Goal: Information Seeking & Learning: Find specific fact

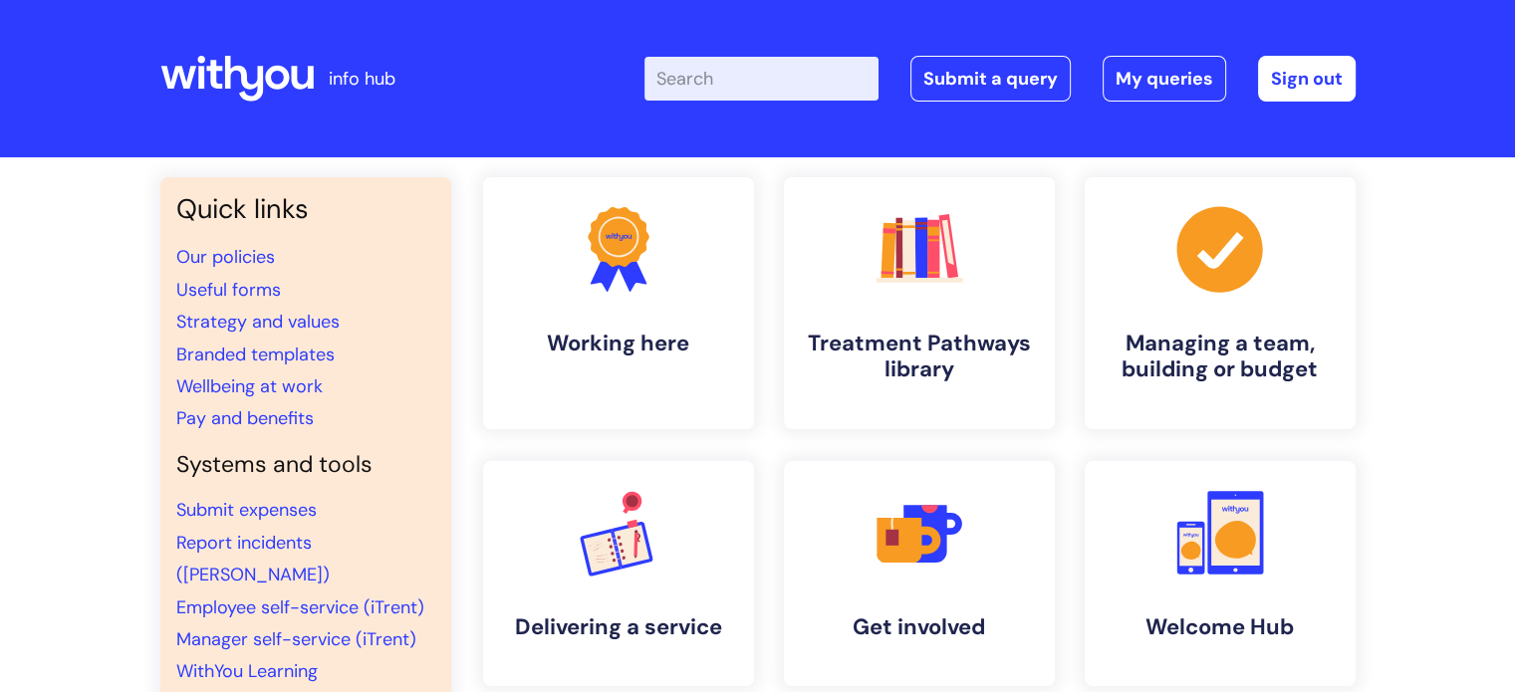
click at [722, 74] on input "Enter your search term here..." at bounding box center [761, 79] width 234 height 44
type input "hso4"
click at [986, 71] on link "Submit a query" at bounding box center [990, 79] width 160 height 46
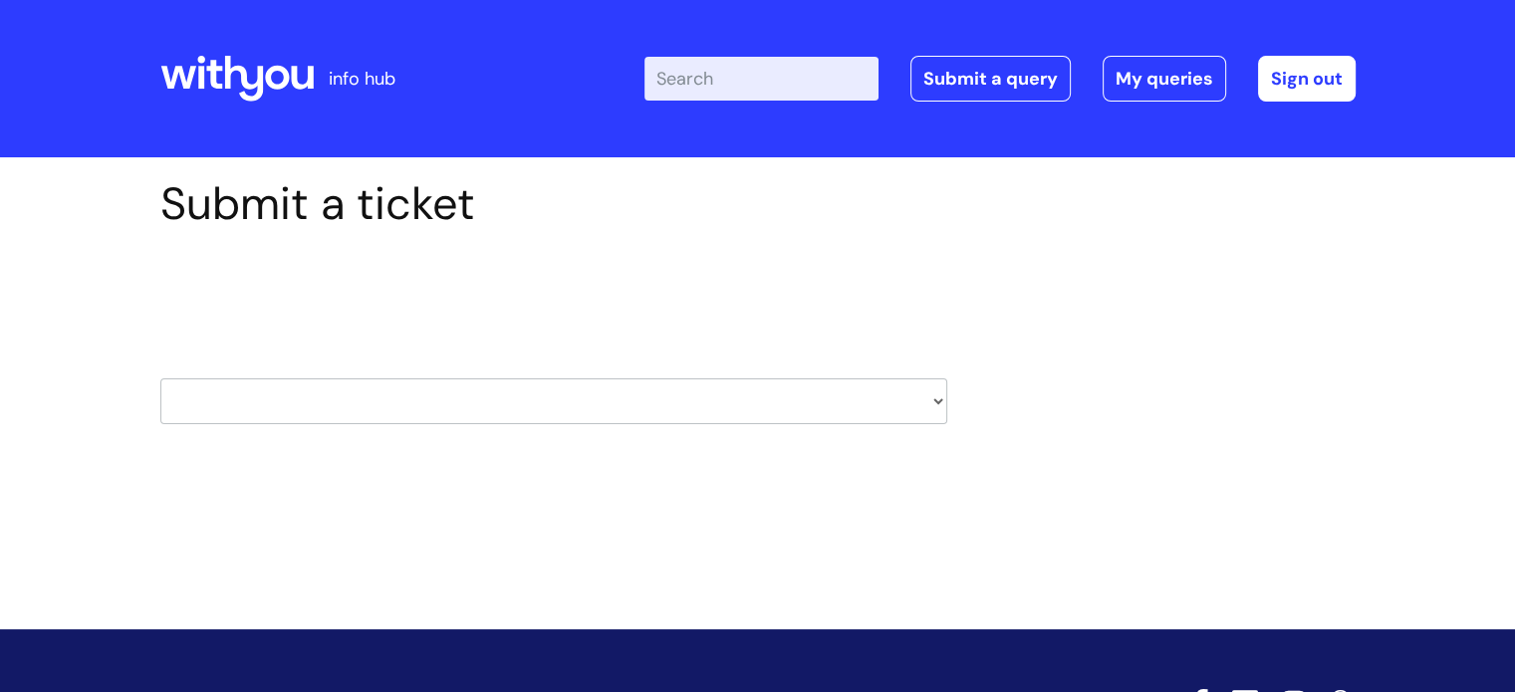
click at [929, 401] on select "HR / People IT and Support Clinical Drug Alerts Finance Accounts Data Support T…" at bounding box center [553, 401] width 787 height 46
drag, startPoint x: 1200, startPoint y: 204, endPoint x: 1145, endPoint y: 206, distance: 54.8
click at [1200, 204] on div "Submit a ticket Select issue type HR / People IT and Support Clinical Drug Aler…" at bounding box center [757, 331] width 1225 height 309
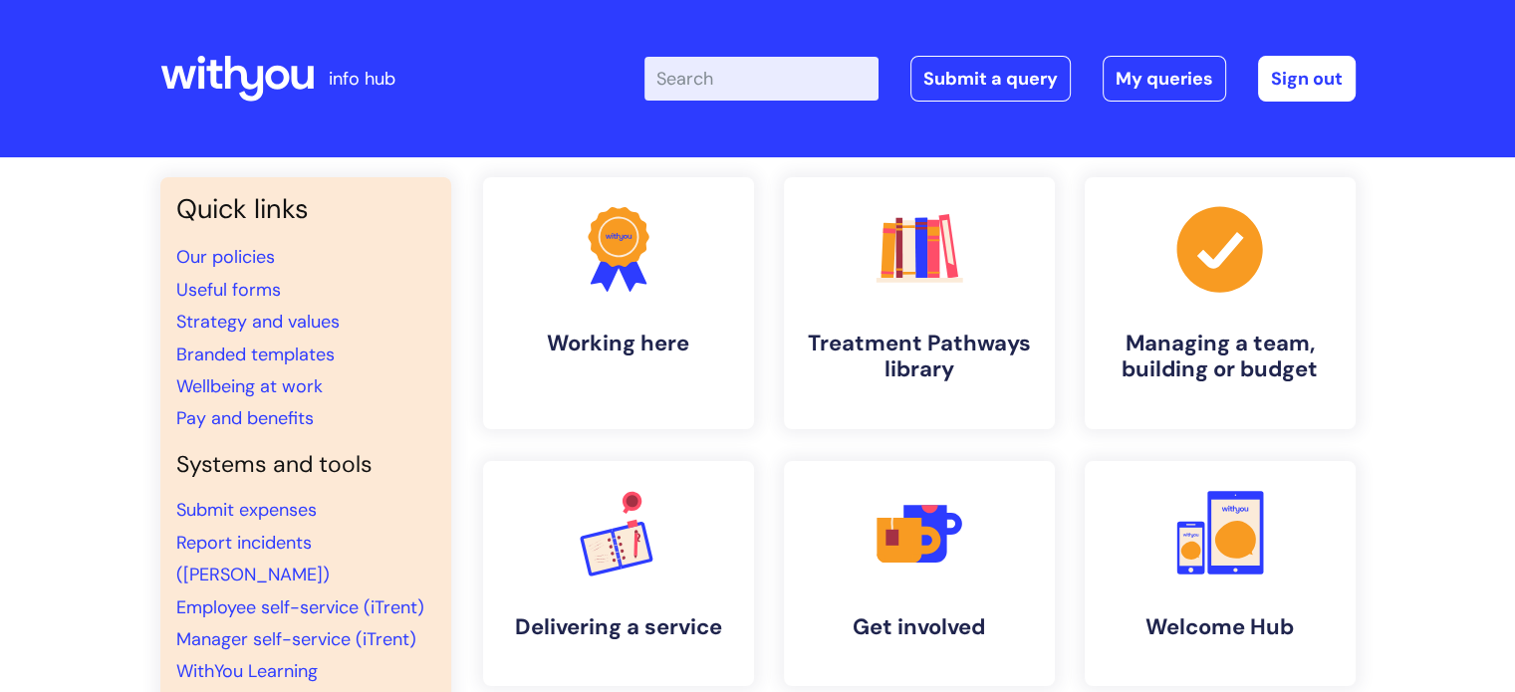
click at [736, 79] on input "Enter your search term here..." at bounding box center [761, 79] width 234 height 44
type input "hso4"
click button "Search" at bounding box center [0, 0] width 0 height 0
click at [744, 80] on input "Enter your search term here..." at bounding box center [761, 79] width 234 height 44
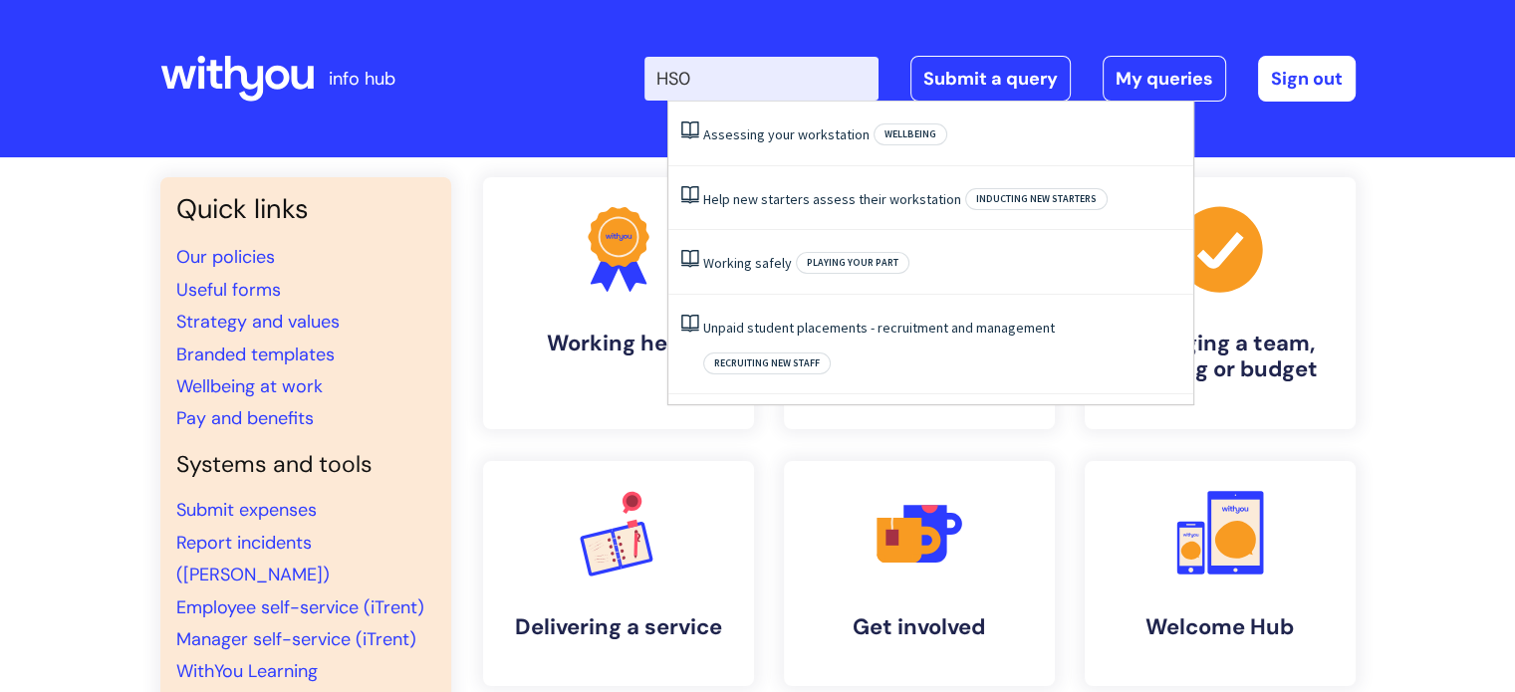
type input "HS04"
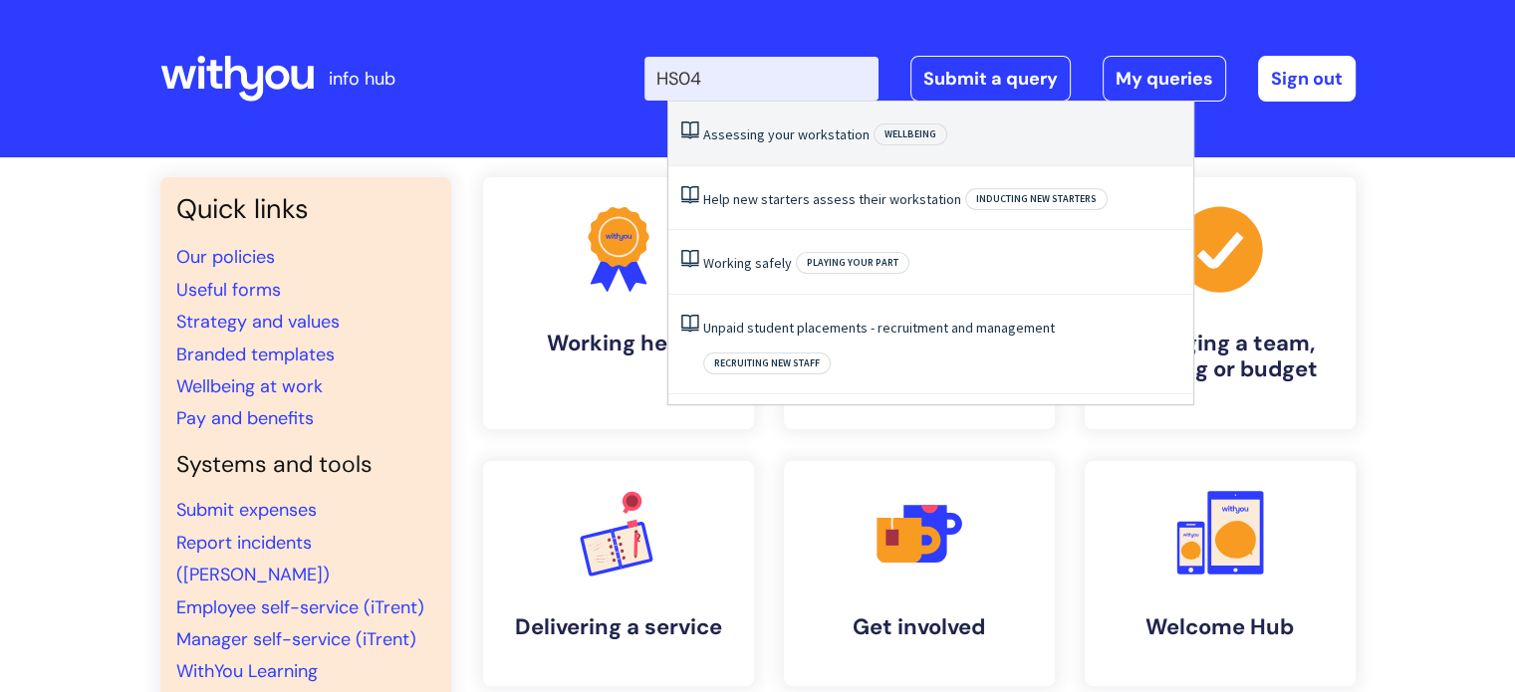
click at [794, 143] on li "Assessing your workstation Wellbeing" at bounding box center [930, 134] width 525 height 65
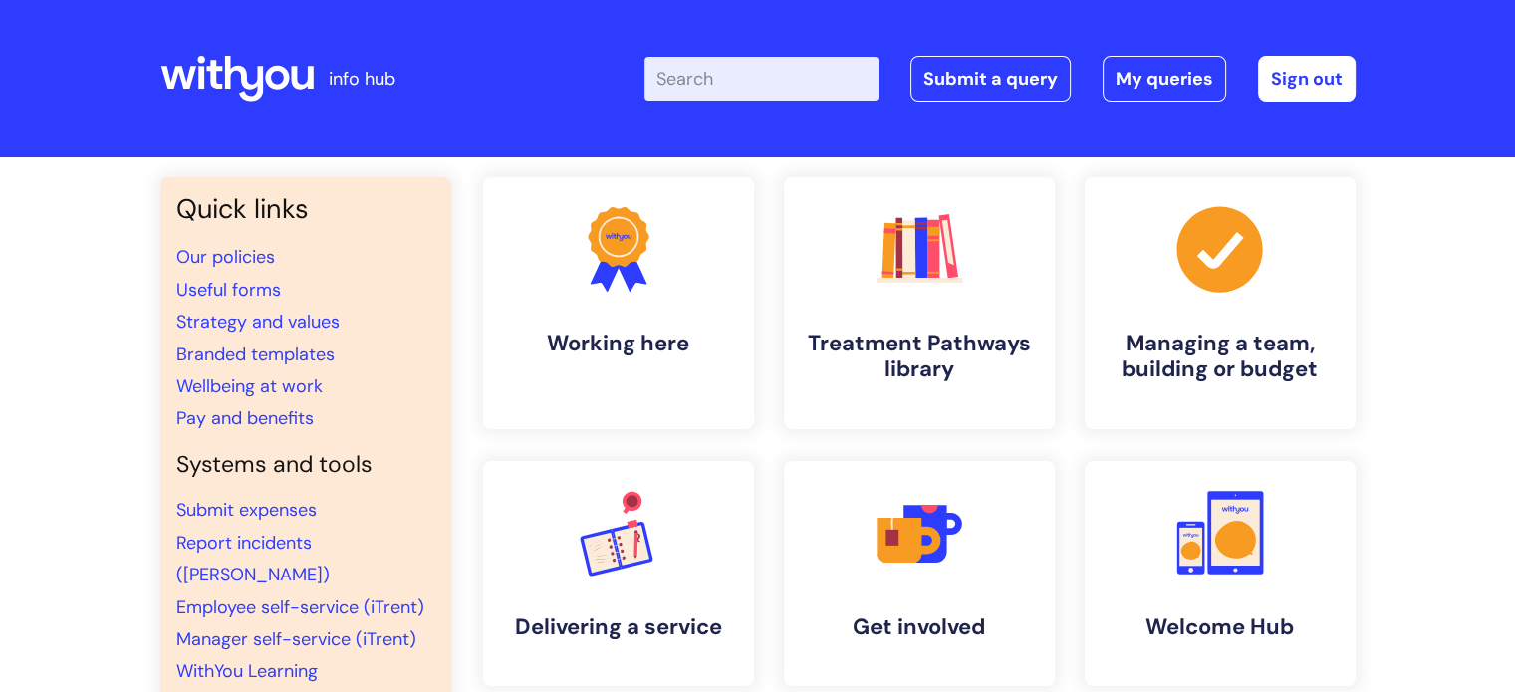
click at [794, 143] on header "info hub Enter your search term here... Search Submit a query My queries Welcom…" at bounding box center [757, 78] width 1515 height 157
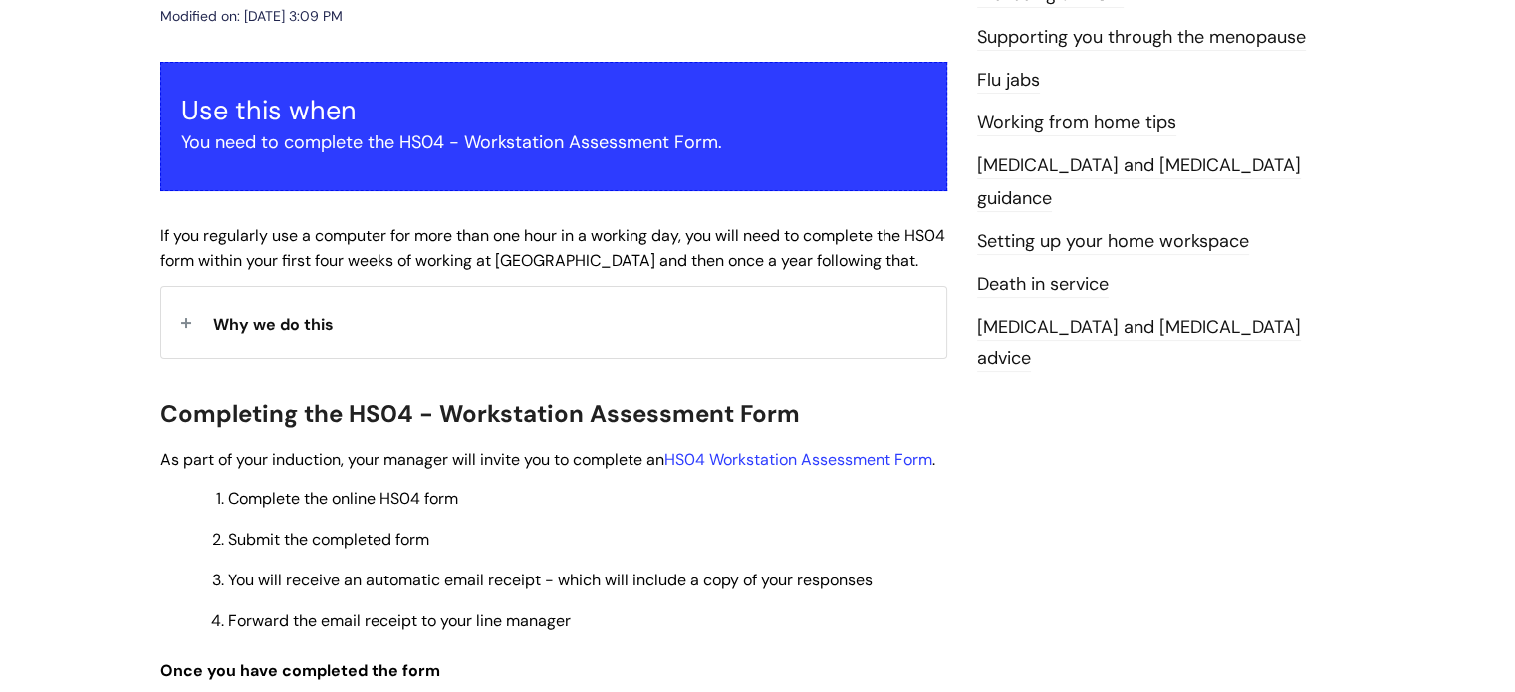
scroll to position [398, 0]
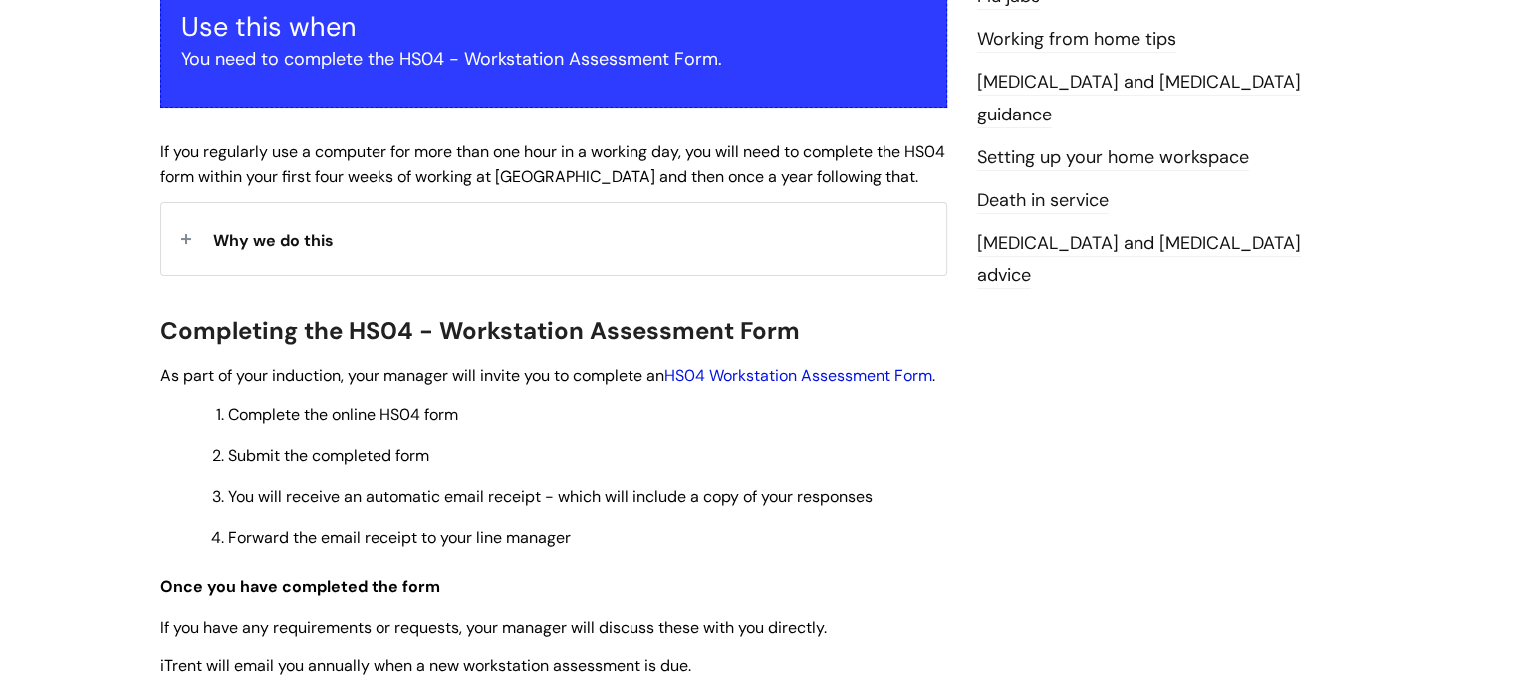
click at [758, 373] on link "HS04 Workstation Assessment Form" at bounding box center [798, 375] width 268 height 21
